Goal: Transaction & Acquisition: Subscribe to service/newsletter

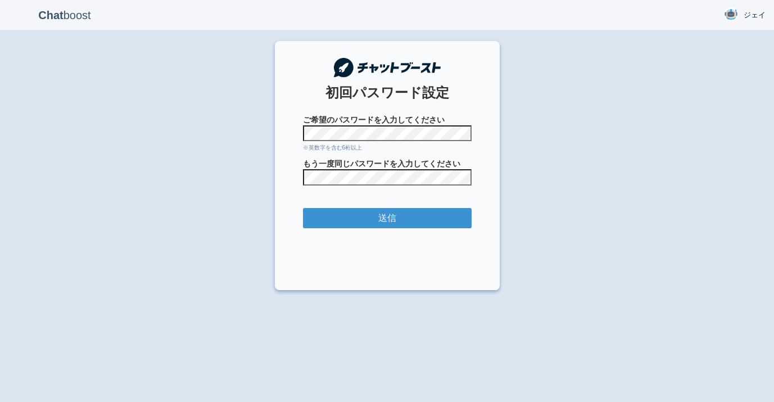
click at [612, 165] on div "Chat boost ジェイ ジェイ Member since admin 2025-08-14 09:41:05 ログアウト 初回パスワード設定 ご希望のパ…" at bounding box center [387, 201] width 774 height 402
click at [672, 254] on div "Chat boost ジェイ ジェイ Member since admin 2025-08-14 09:41:05 ログアウト 初回パスワード設定 ご希望のパ…" at bounding box center [387, 201] width 774 height 402
click at [414, 224] on input "送信" at bounding box center [387, 218] width 169 height 21
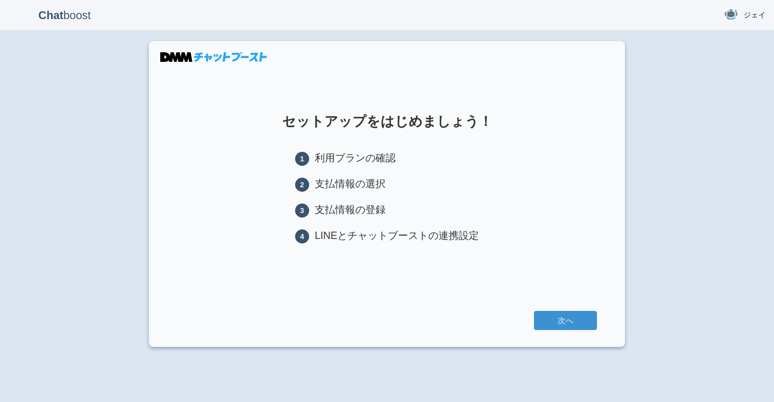
click at [739, 189] on div "Chat boost ジェイ ジェイ Member since admin [DATE] 09:41:05 ログアウト セットアップをはじめましょう！ 1 利…" at bounding box center [387, 201] width 774 height 402
click at [704, 192] on div "Chat boost ジェイ ジェイ Member since admin [DATE] 09:41:05 ログアウト セットアップをはじめましょう！ 1 利…" at bounding box center [387, 201] width 774 height 402
click at [703, 247] on div "Chat boost ジェイ ジェイ Member since admin 2025-08-14 09:41:05 ログアウト セットアップをはじめましょう！…" at bounding box center [387, 201] width 774 height 402
click at [569, 319] on link "次へ" at bounding box center [565, 320] width 63 height 19
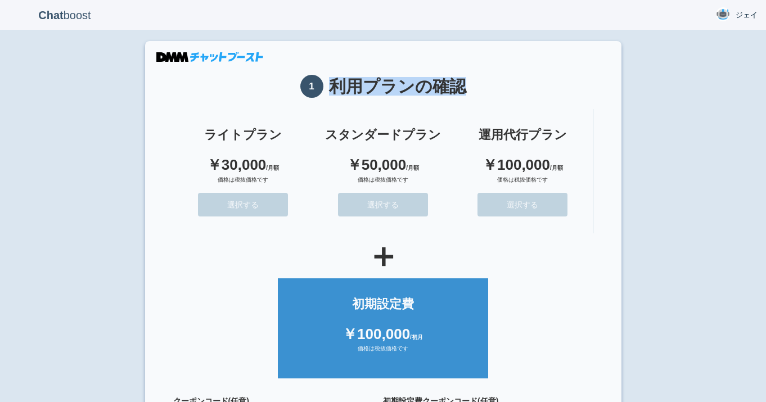
drag, startPoint x: 324, startPoint y: 81, endPoint x: 458, endPoint y: 88, distance: 133.4
click at [458, 88] on h1 "1 利用プランの確認" at bounding box center [383, 86] width 420 height 23
copy h1 "利用プランの確認"
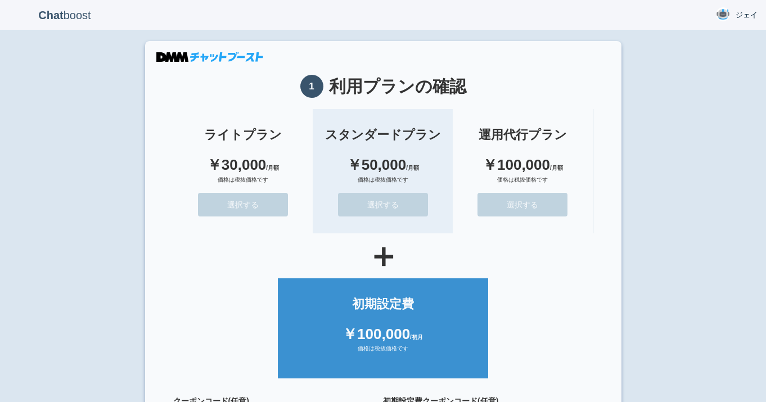
click at [378, 195] on button "選択する" at bounding box center [383, 205] width 90 height 24
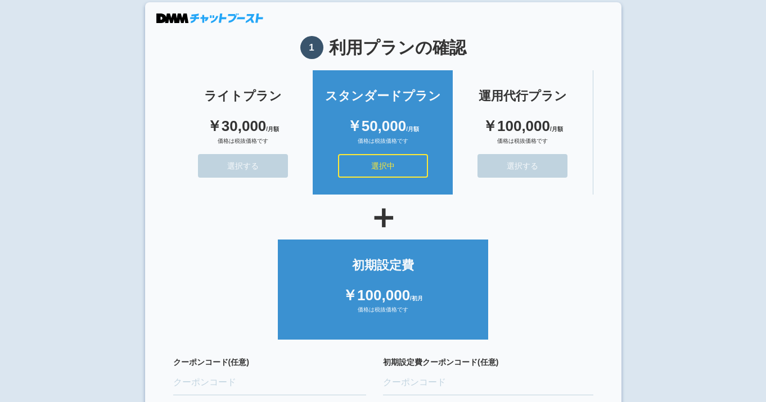
scroll to position [103, 0]
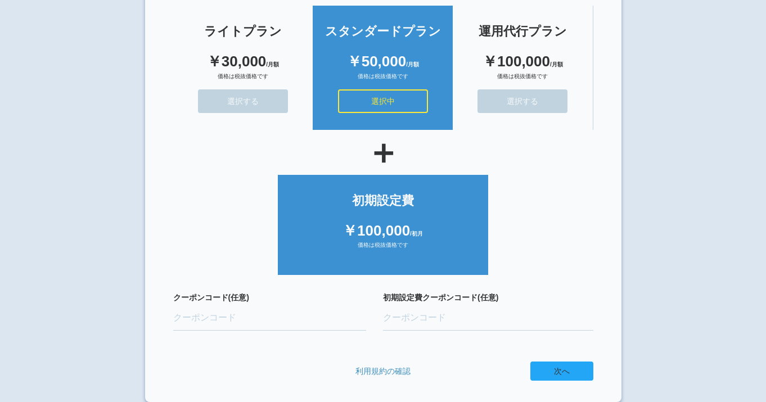
click at [575, 370] on button "次へ" at bounding box center [561, 370] width 63 height 19
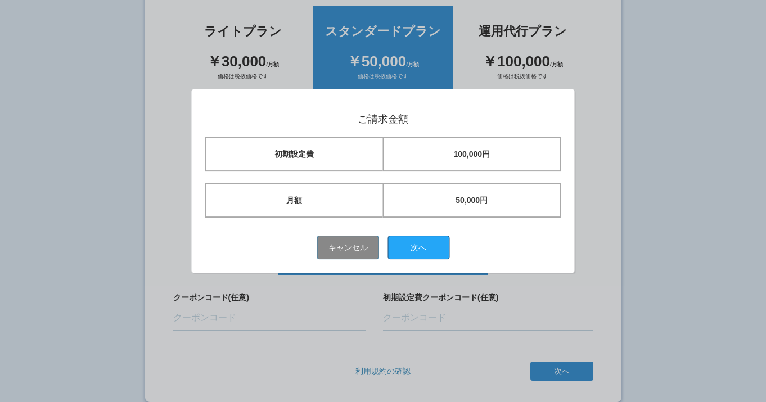
click at [443, 248] on button "次へ" at bounding box center [418, 248] width 62 height 24
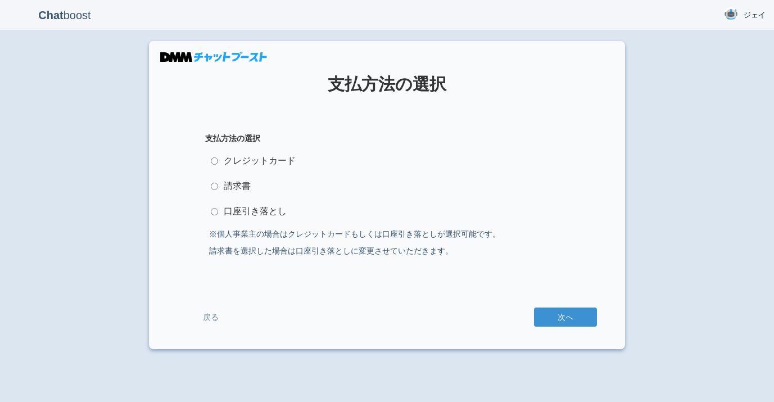
click at [281, 160] on label "クレジットカード" at bounding box center [387, 161] width 364 height 22
click at [218, 160] on input "クレジットカード" at bounding box center [214, 160] width 7 height 7
radio input "true"
click at [685, 246] on div "Chat boost ジェイ ジェイ Member since admin 2025-08-14 09:41:05 ログアウト 支払方法の選択 支払方法の選択…" at bounding box center [387, 201] width 774 height 402
click at [570, 314] on button "次へ" at bounding box center [565, 316] width 63 height 19
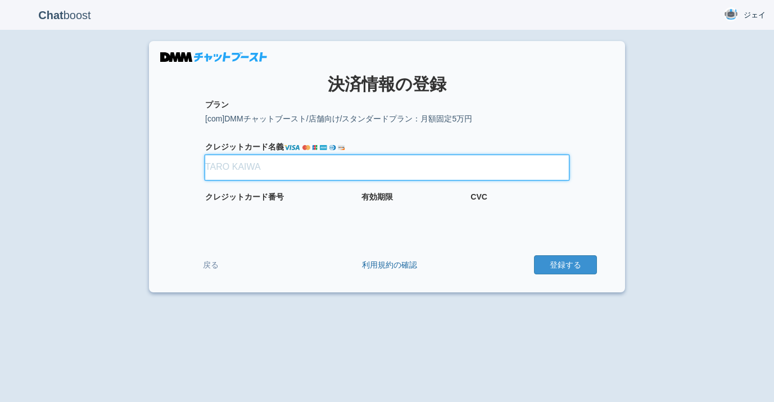
click at [261, 170] on input "クレジット カード名義" at bounding box center [387, 167] width 364 height 25
type input "test"
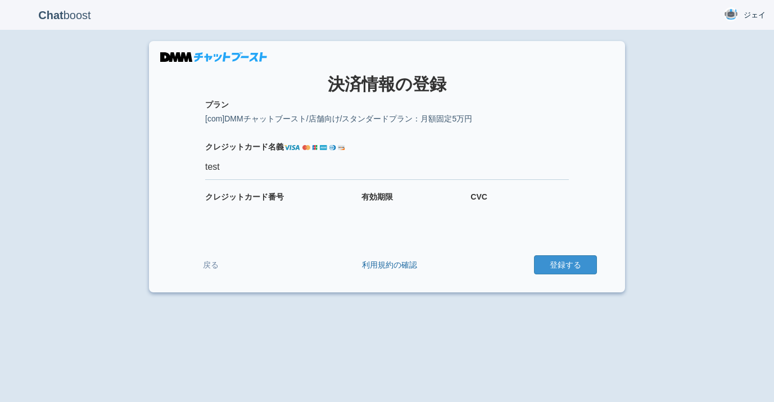
click at [505, 142] on label "クレジット カード名義" at bounding box center [387, 146] width 364 height 11
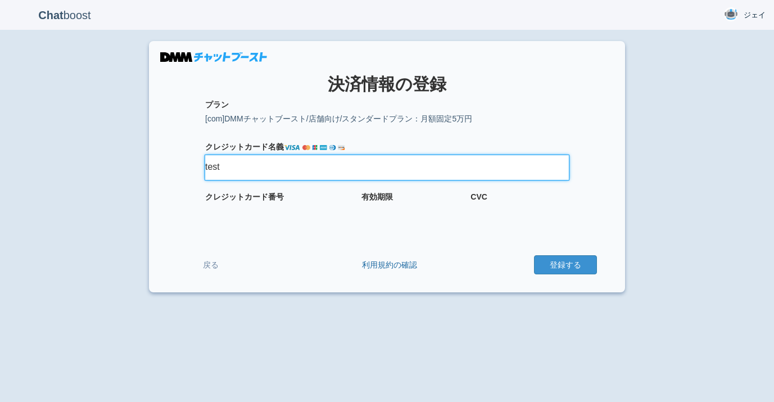
click at [505, 155] on input "test" at bounding box center [387, 167] width 364 height 25
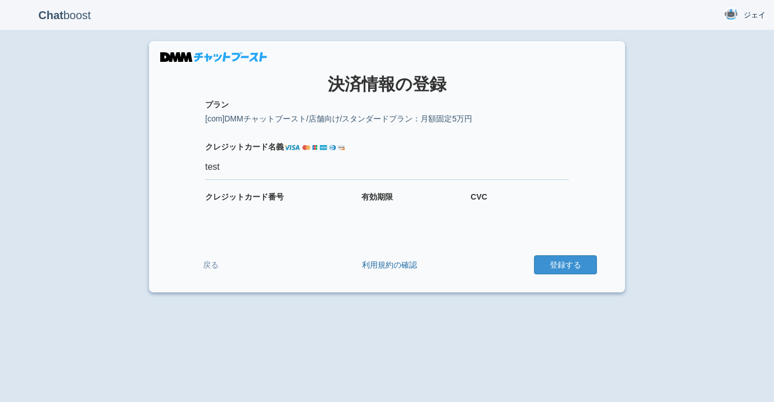
click at [765, 203] on div "Chat boost ジェイ ジェイ Member since admin 2025-08-14 09:41:05 ログアウト × 決済情報の登録 プラン" at bounding box center [387, 201] width 774 height 402
click at [629, 210] on div "Chat boost ジェイ ジェイ Member since admin 2025-08-14 09:41:05 ログアウト × 決済情報の登録 プラン" at bounding box center [387, 201] width 774 height 402
click at [515, 334] on div "Chat boost ジェイ ジェイ Member since admin 2025-08-14 09:41:05 ログアウト × 決済情報の登録 プラン" at bounding box center [387, 201] width 774 height 402
click at [546, 318] on div "Chat boost ジェイ ジェイ Member since admin 2025-08-14 09:41:05 ログアウト × 決済情報の登録 プラン" at bounding box center [387, 201] width 774 height 402
click at [542, 269] on button "登録する" at bounding box center [565, 264] width 63 height 19
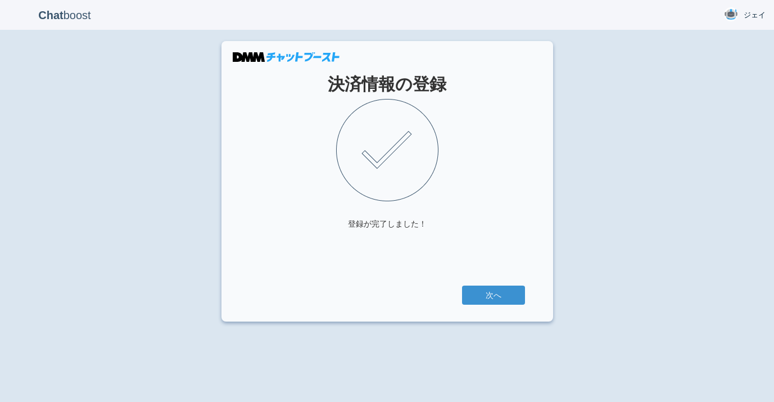
click at [569, 345] on div "Chat boost ジェイ ジェイ Member since admin [DATE] 09:41:05 ログアウト 決済情報の登録 登録が完了しました！ …" at bounding box center [387, 201] width 774 height 402
click at [499, 296] on link "次へ" at bounding box center [493, 295] width 63 height 19
